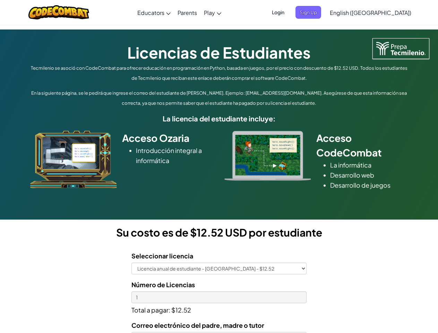
click at [219, 166] on div at bounding box center [267, 156] width 97 height 50
click at [288, 12] on span "Login" at bounding box center [278, 12] width 21 height 13
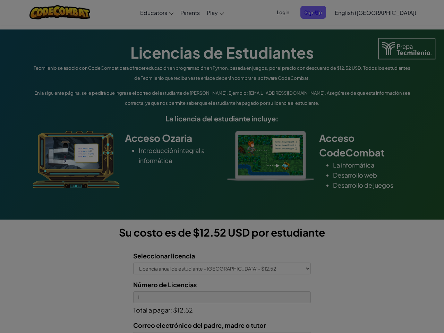
click at [0, 0] on input "Email or Username :" at bounding box center [0, 0] width 0 height 0
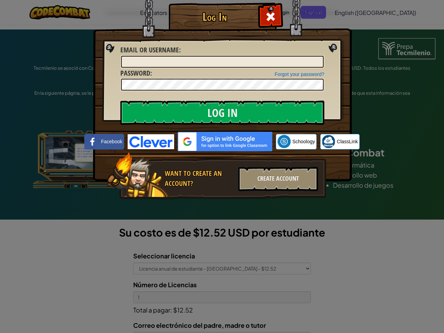
click at [351, 12] on div "Log In Unknown Error Email or Username : Forgot your password? Password : Log I…" at bounding box center [222, 166] width 444 height 333
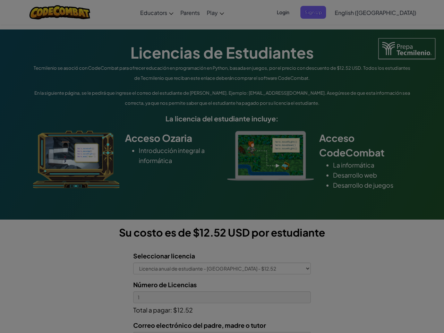
click at [351, 12] on div "Log In Unknown Error Email or Username : Forgot your password? Password : Log I…" at bounding box center [222, 166] width 444 height 333
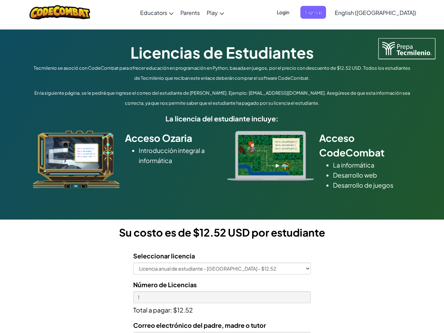
click at [388, 12] on div at bounding box center [222, 166] width 444 height 333
